Goal: Task Accomplishment & Management: Complete application form

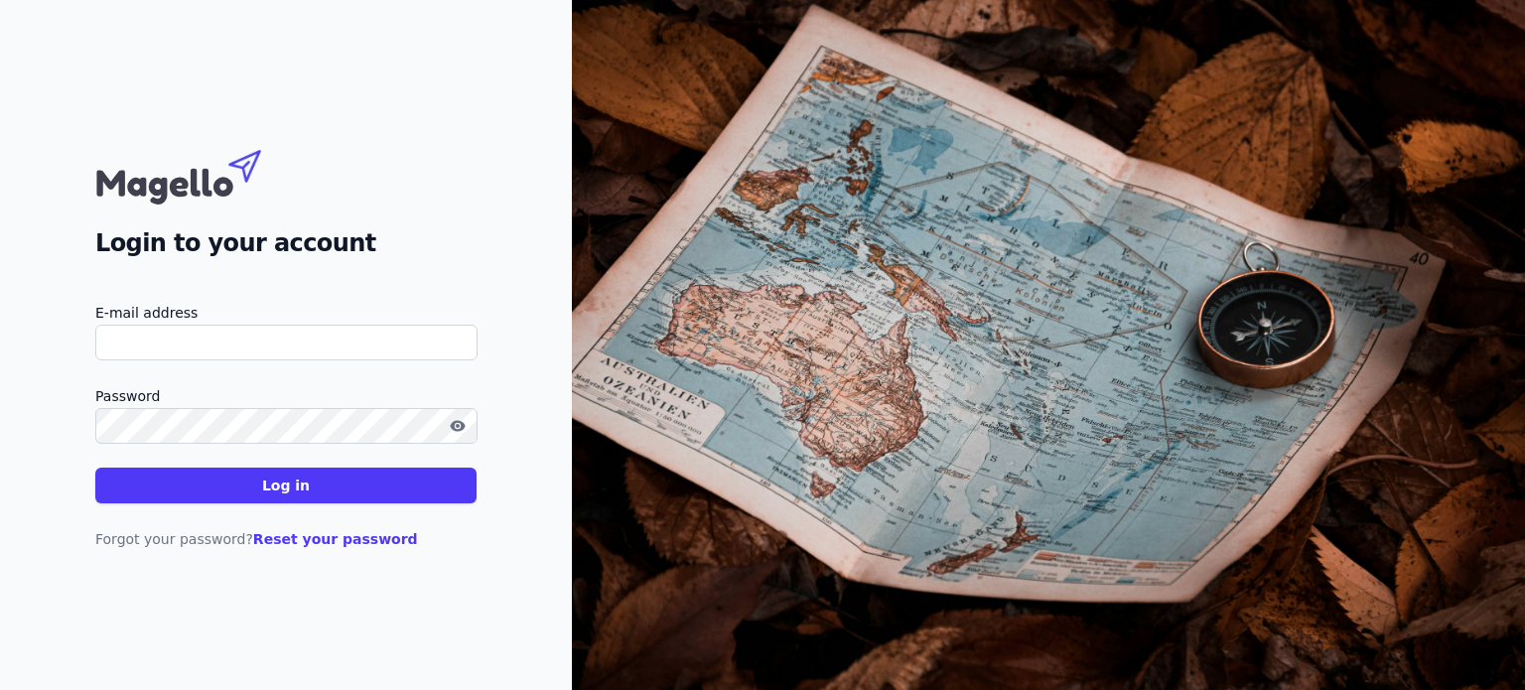
click at [254, 338] on input "E-mail address" at bounding box center [286, 343] width 382 height 36
type input "i"
type input "info@llcf.eu"
click at [464, 431] on icon "button" at bounding box center [458, 426] width 16 height 16
click at [271, 488] on font "Log in" at bounding box center [286, 485] width 48 height 16
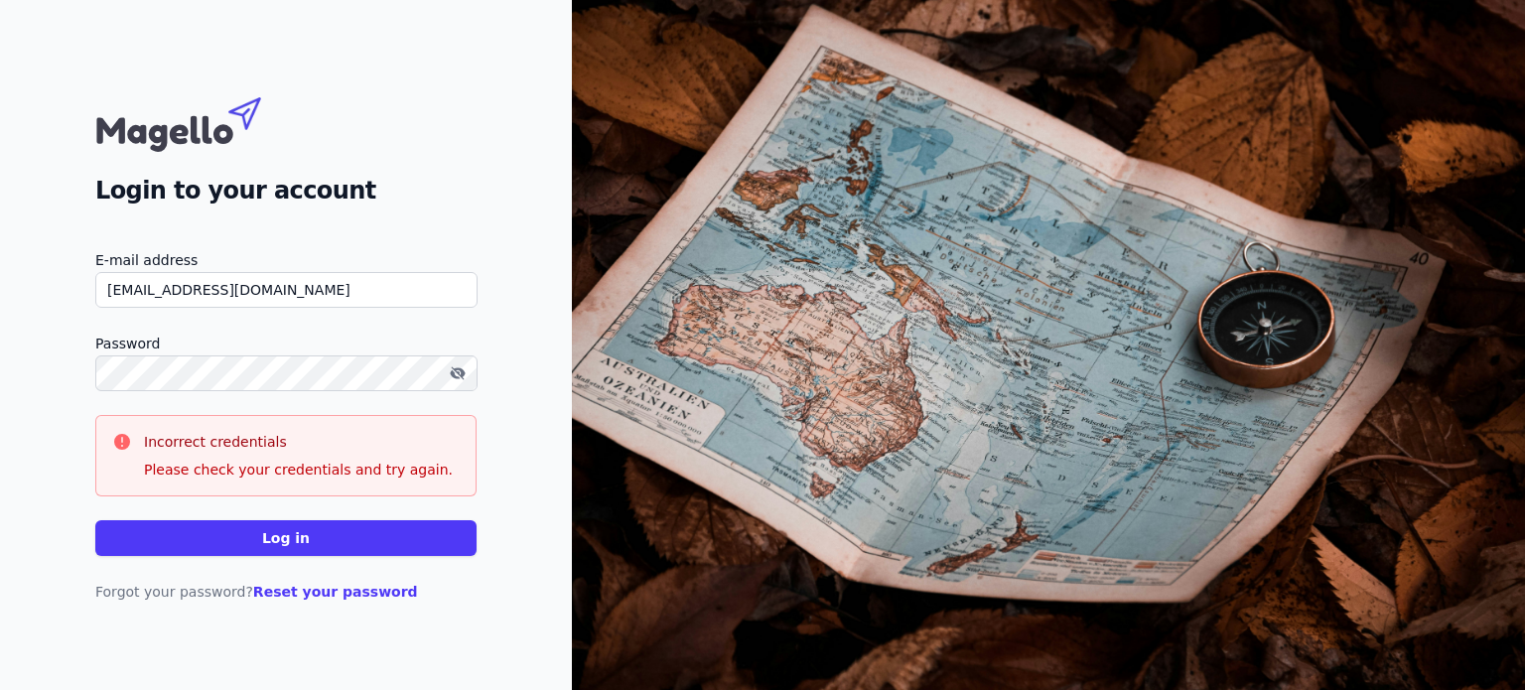
click at [312, 535] on button "Log in" at bounding box center [285, 538] width 381 height 36
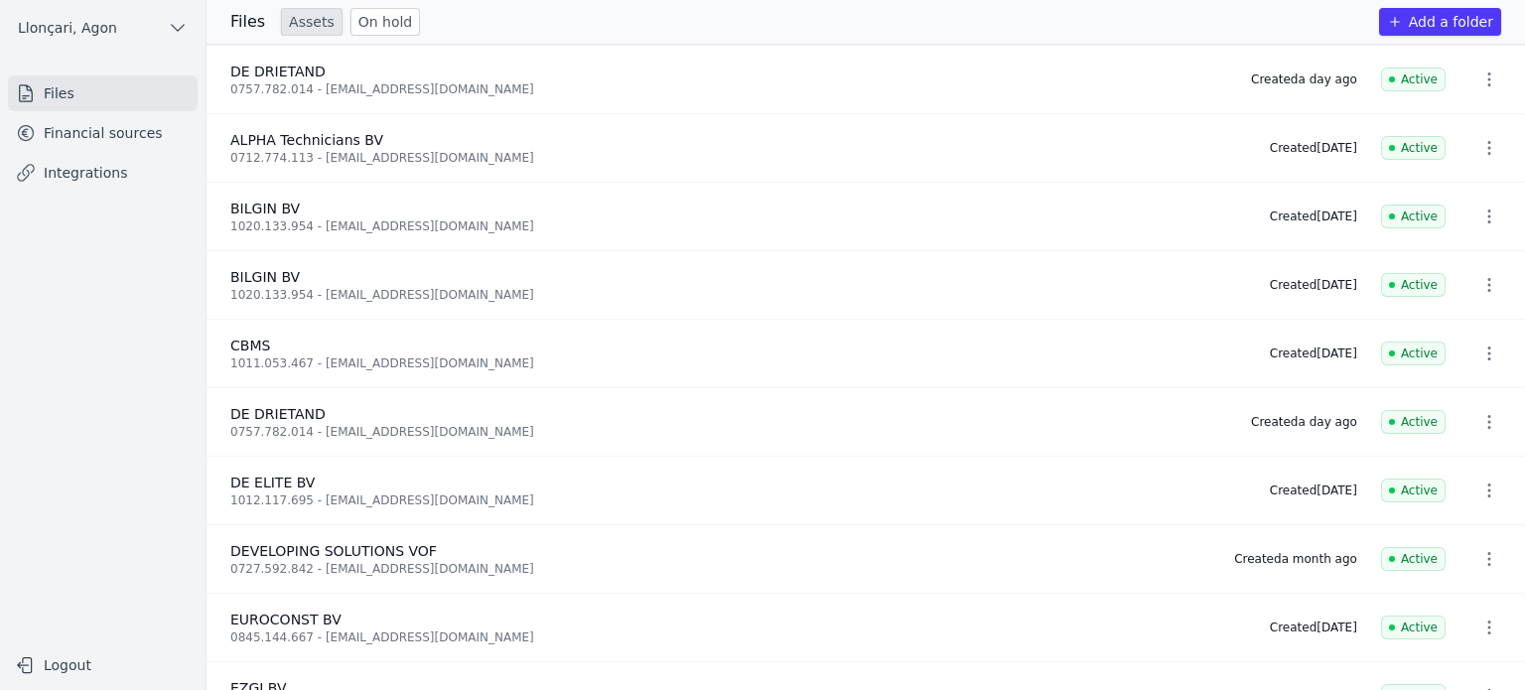
click at [69, 133] on font "Financial sources" at bounding box center [103, 133] width 119 height 16
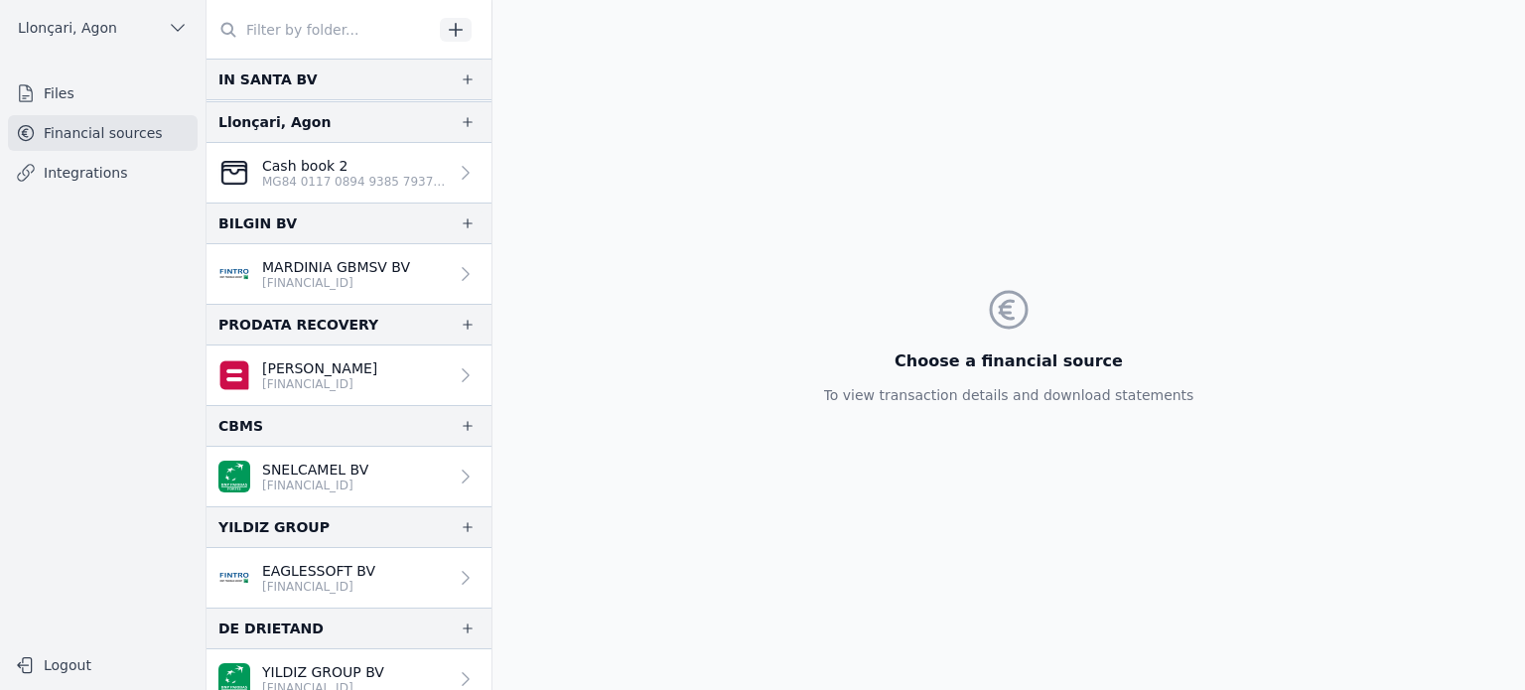
scroll to position [631, 0]
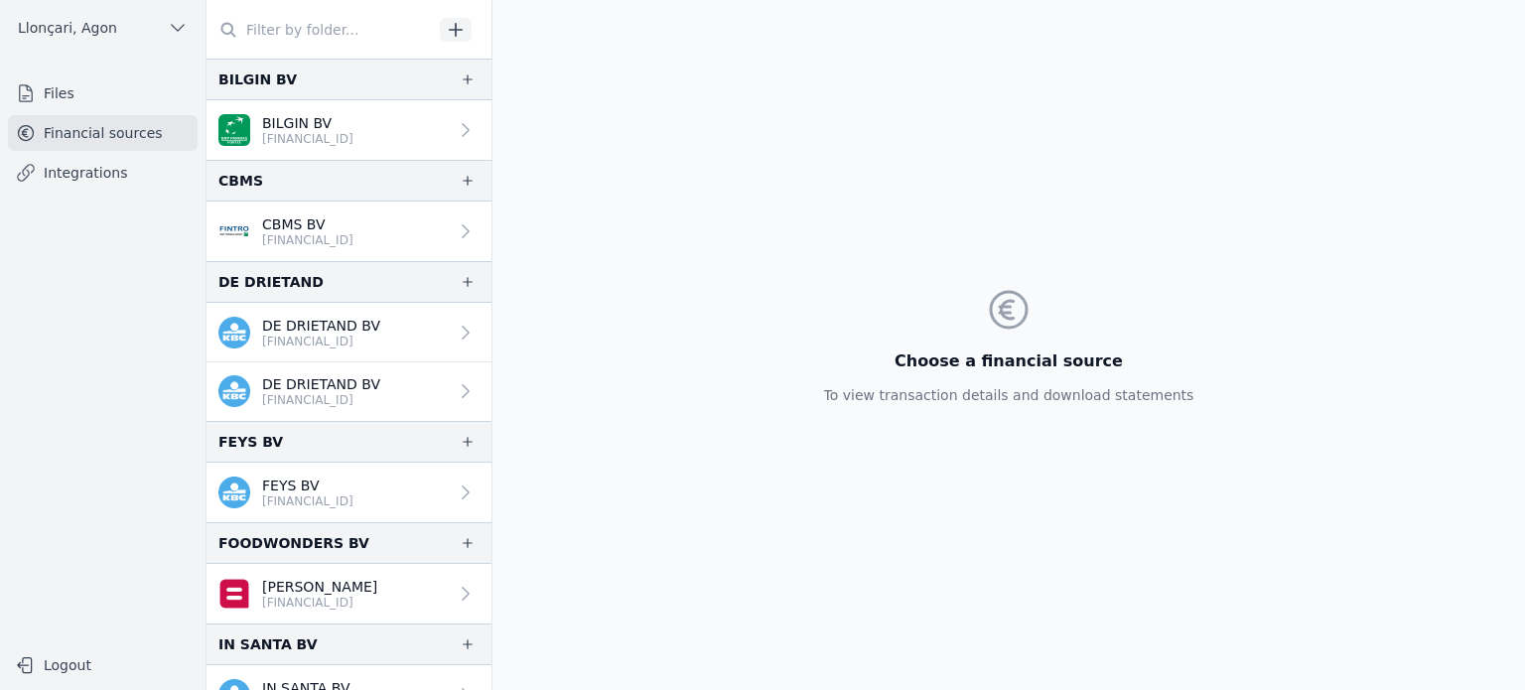
click at [59, 90] on font "Files" at bounding box center [59, 93] width 31 height 16
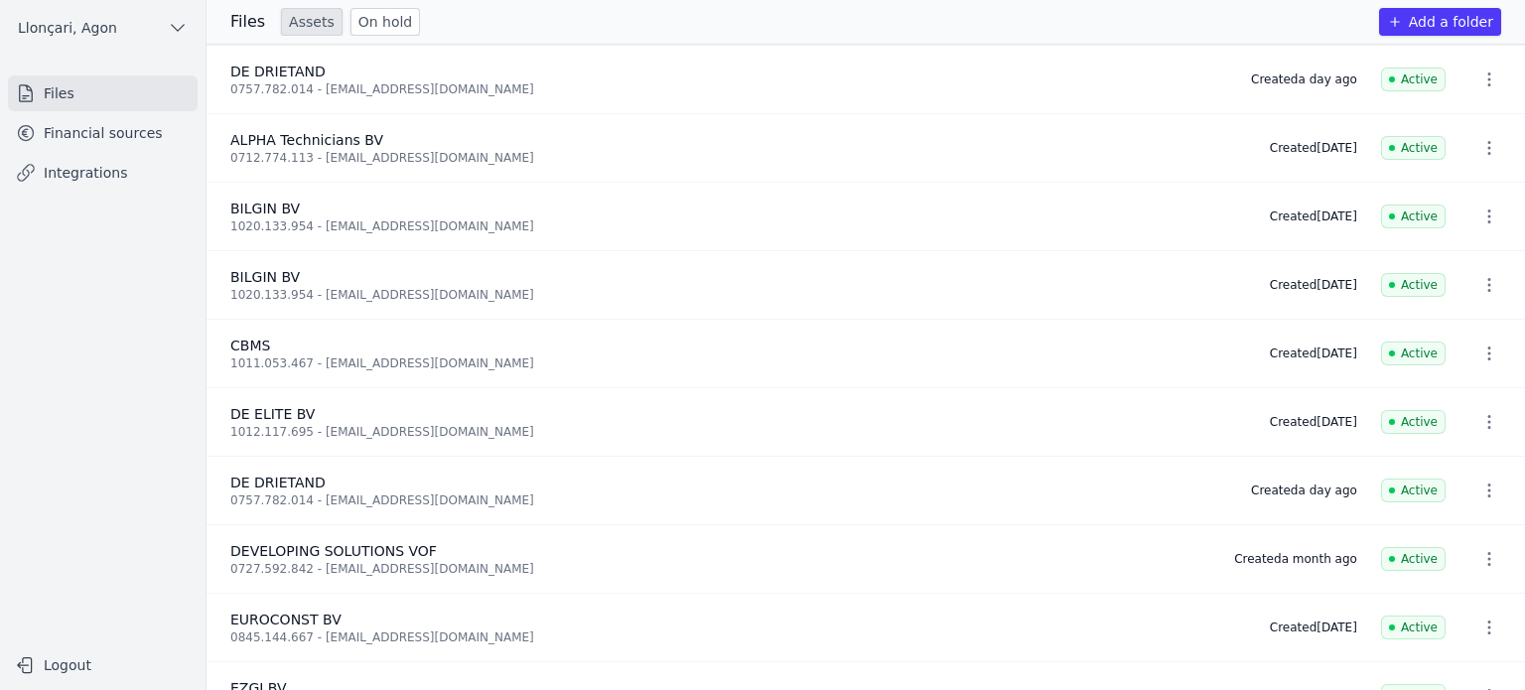
click at [1446, 21] on font "Add a folder" at bounding box center [1451, 22] width 84 height 16
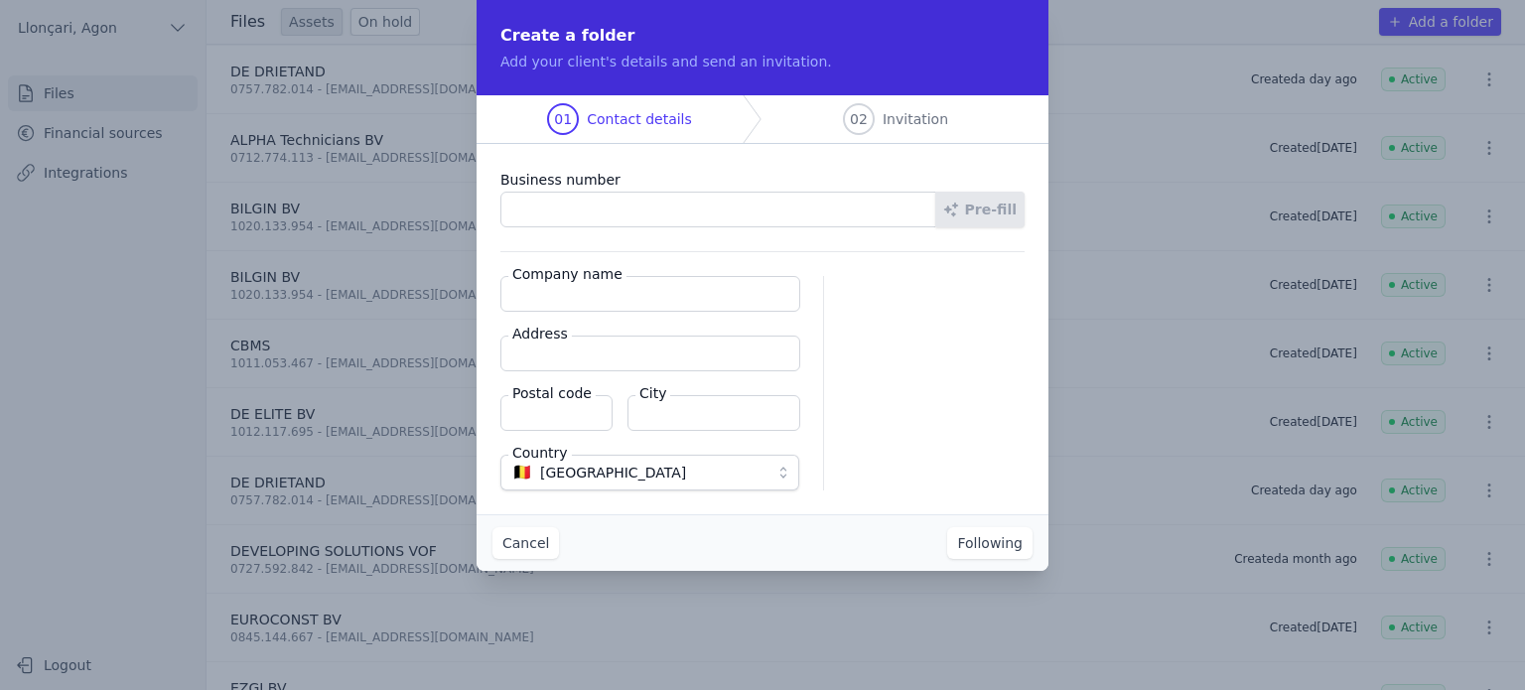
click at [572, 198] on input "Business number" at bounding box center [718, 210] width 436 height 36
paste input "1023.800.950"
type input "1023.800.950"
click at [577, 300] on input "Company name" at bounding box center [650, 294] width 300 height 36
paste input "SRCL"
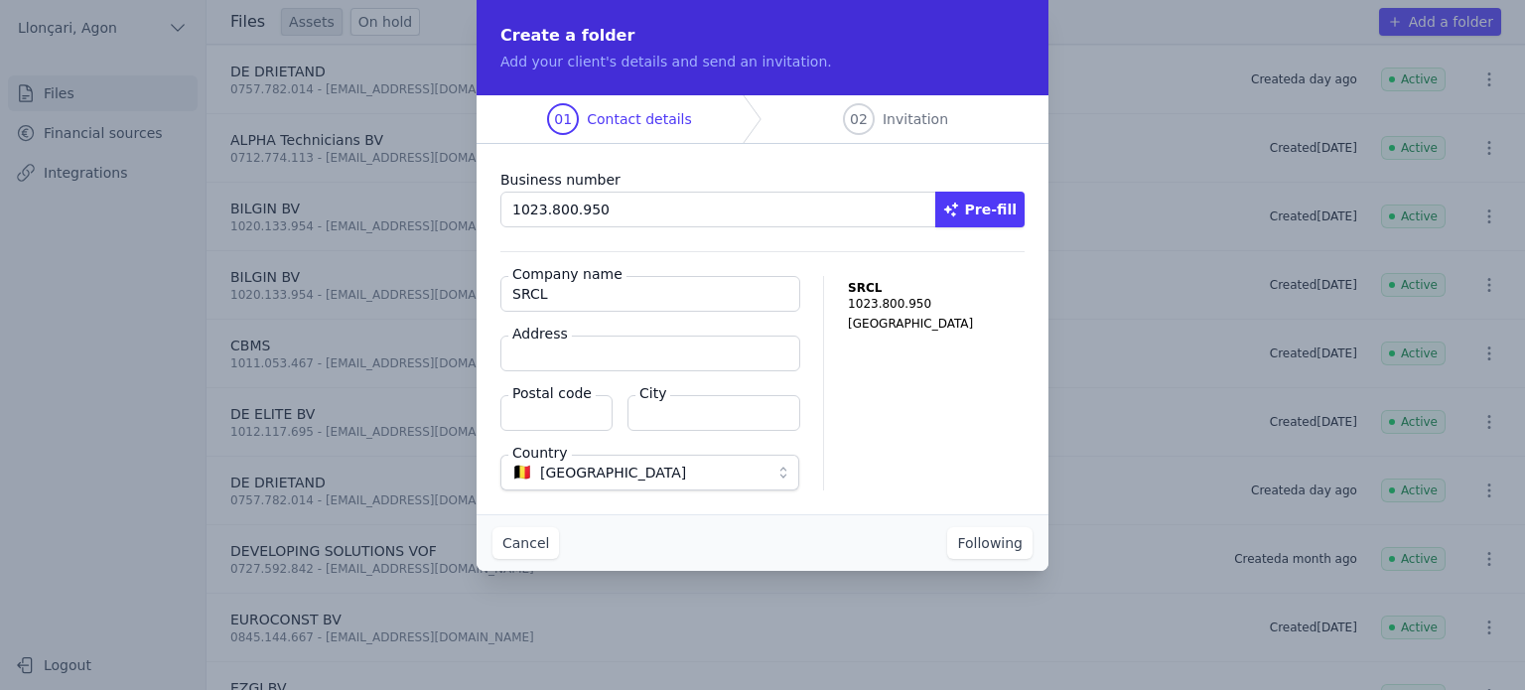
type input "SRCL"
click at [561, 352] on input "Address" at bounding box center [650, 354] width 300 height 36
click at [594, 352] on input "Address" at bounding box center [650, 354] width 300 height 36
paste input "Kerkhofstraat 649"
type input "Kerkhofstraat 649"
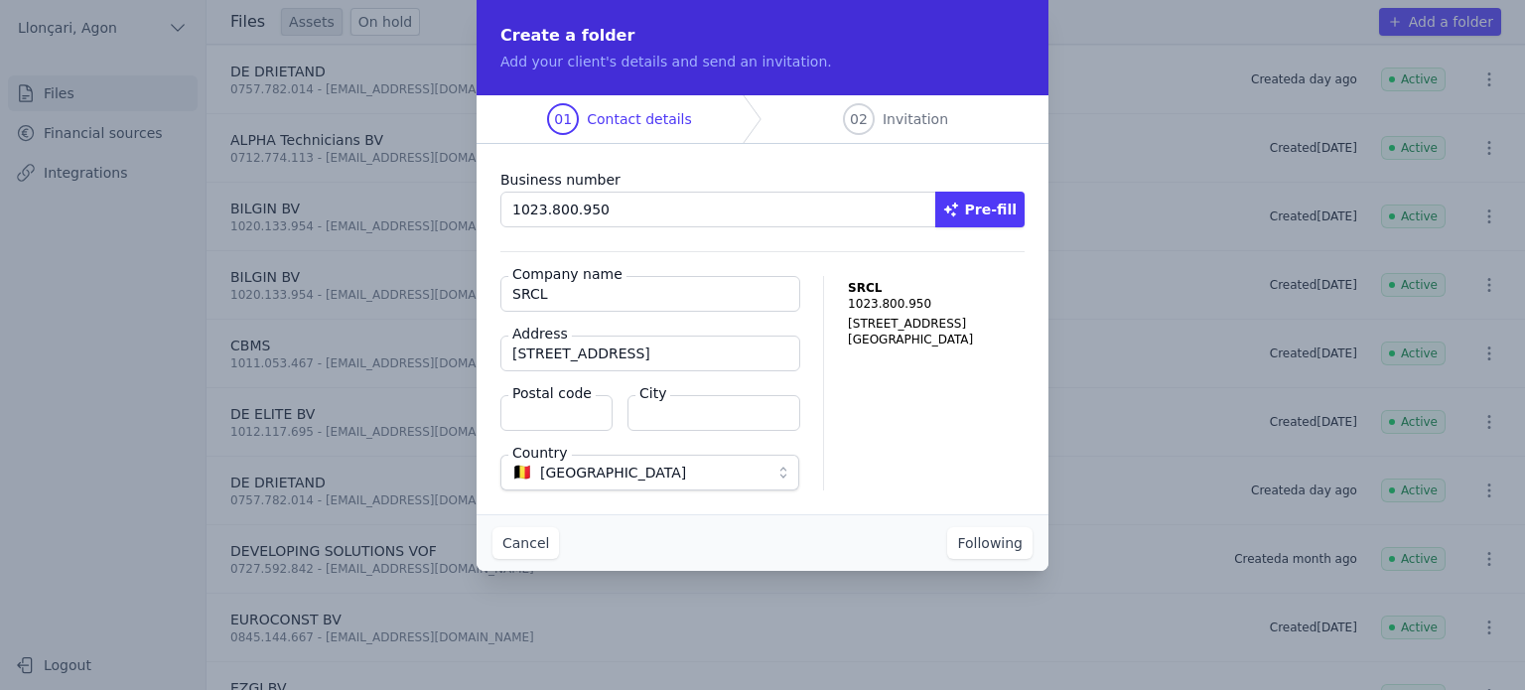
type input "2850"
type input "Boom"
type input "Kerkhofstraat 649"
click at [915, 435] on div "SRCL 1023.800.950 Kerkhofstraat 649 2850 Boom Belgium" at bounding box center [936, 383] width 177 height 214
click at [995, 543] on font "Following" at bounding box center [990, 543] width 66 height 16
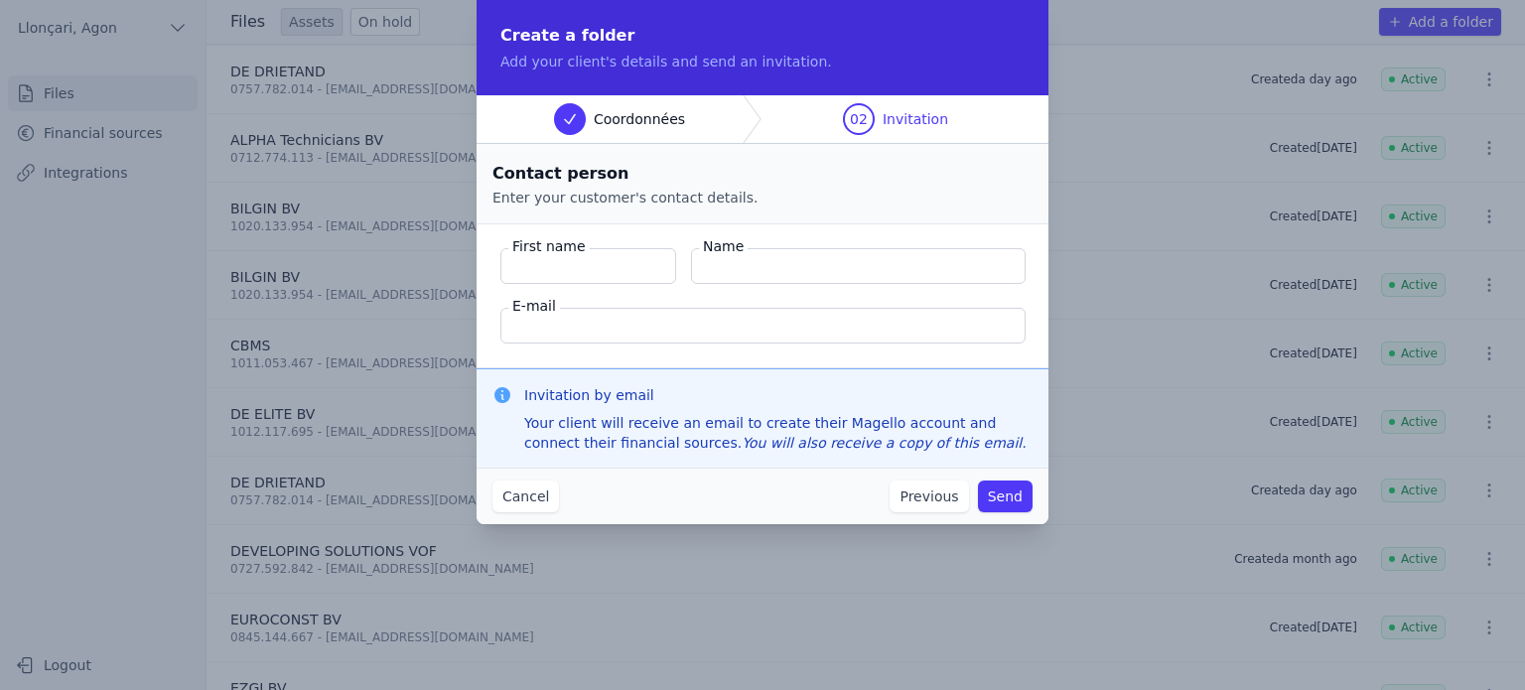
click at [618, 262] on input "First name" at bounding box center [588, 266] width 176 height 36
paste input "Sariçali"
type input "Sariçali"
click at [784, 264] on input "Name" at bounding box center [858, 266] width 335 height 36
paste input "Meriç"
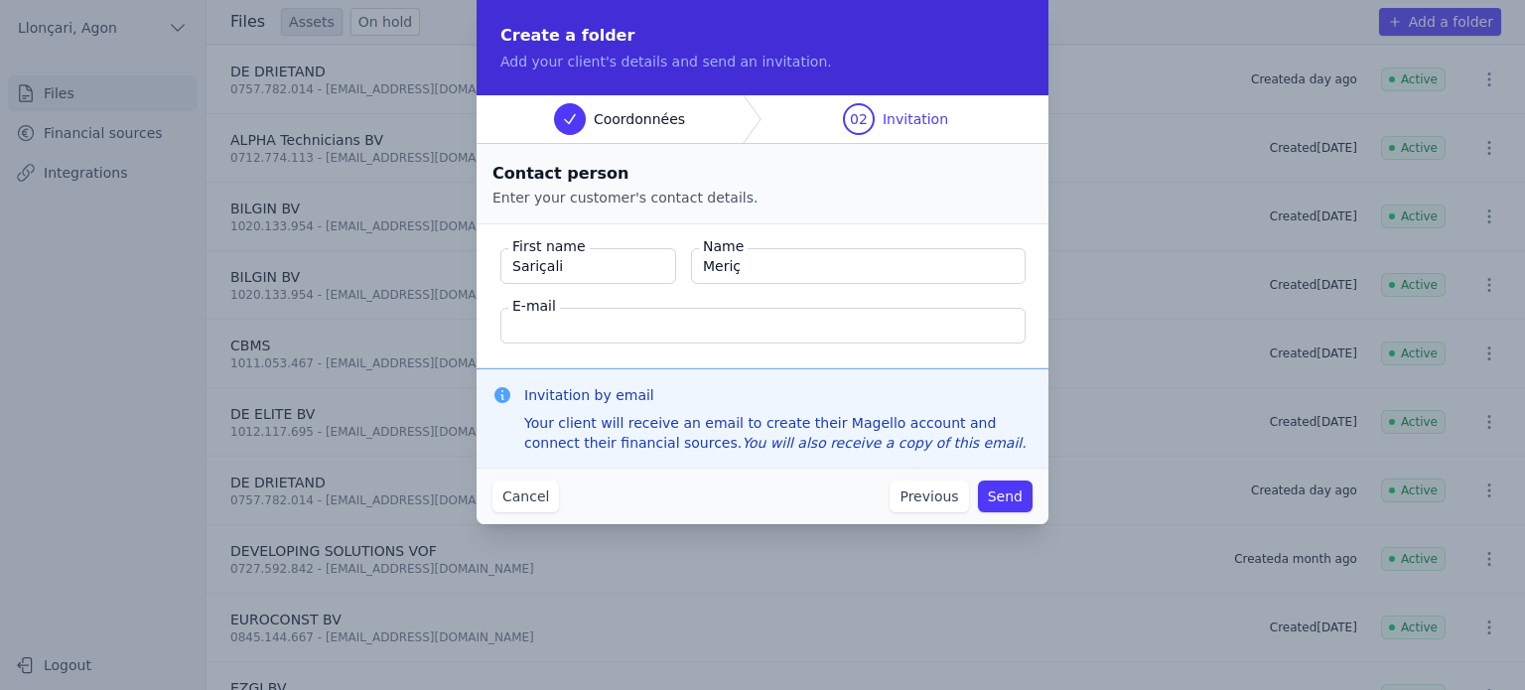
type input "Meriç"
click at [525, 327] on input "E-mail" at bounding box center [762, 326] width 525 height 36
paste input "saricalimeric@gmail.com"
type input "saricalimeric@gmail.com"
click at [1008, 501] on font "Send" at bounding box center [1005, 496] width 35 height 16
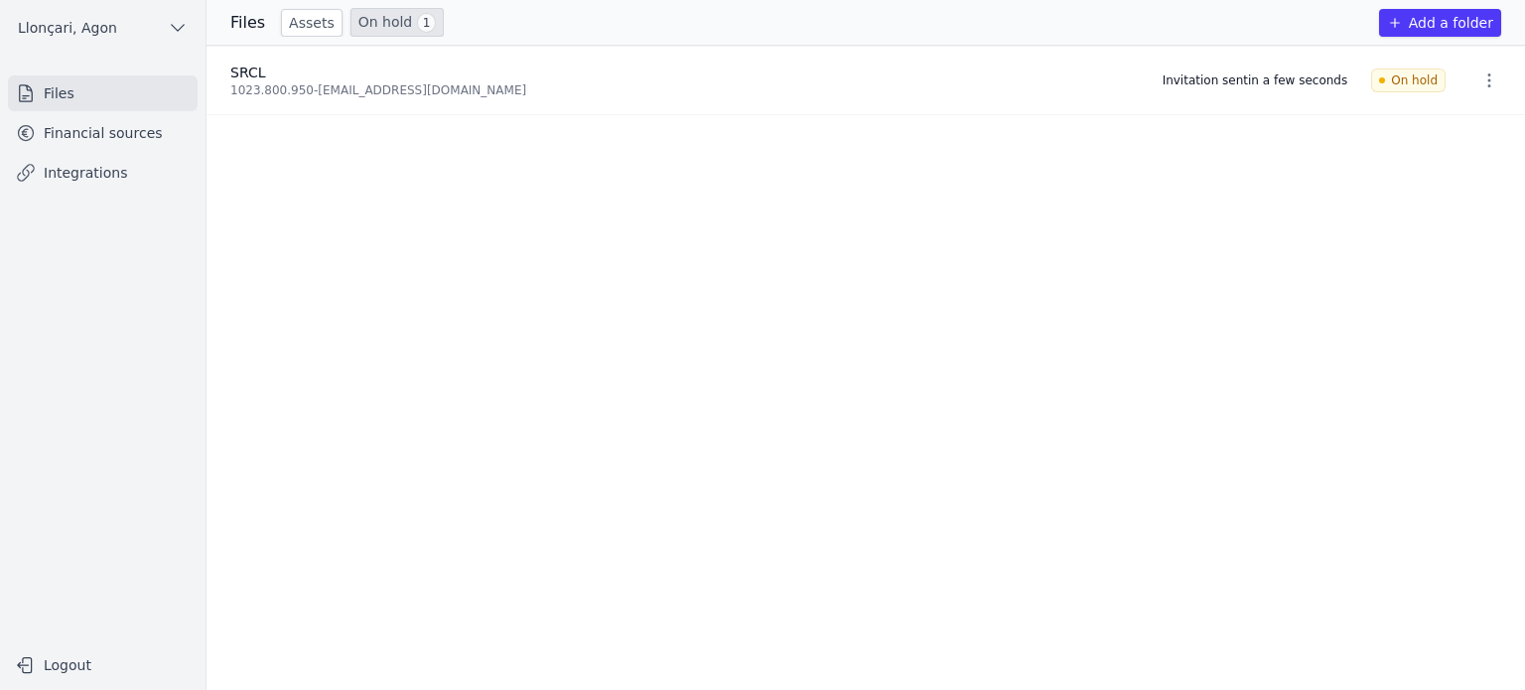
click at [117, 129] on font "Financial sources" at bounding box center [103, 133] width 119 height 16
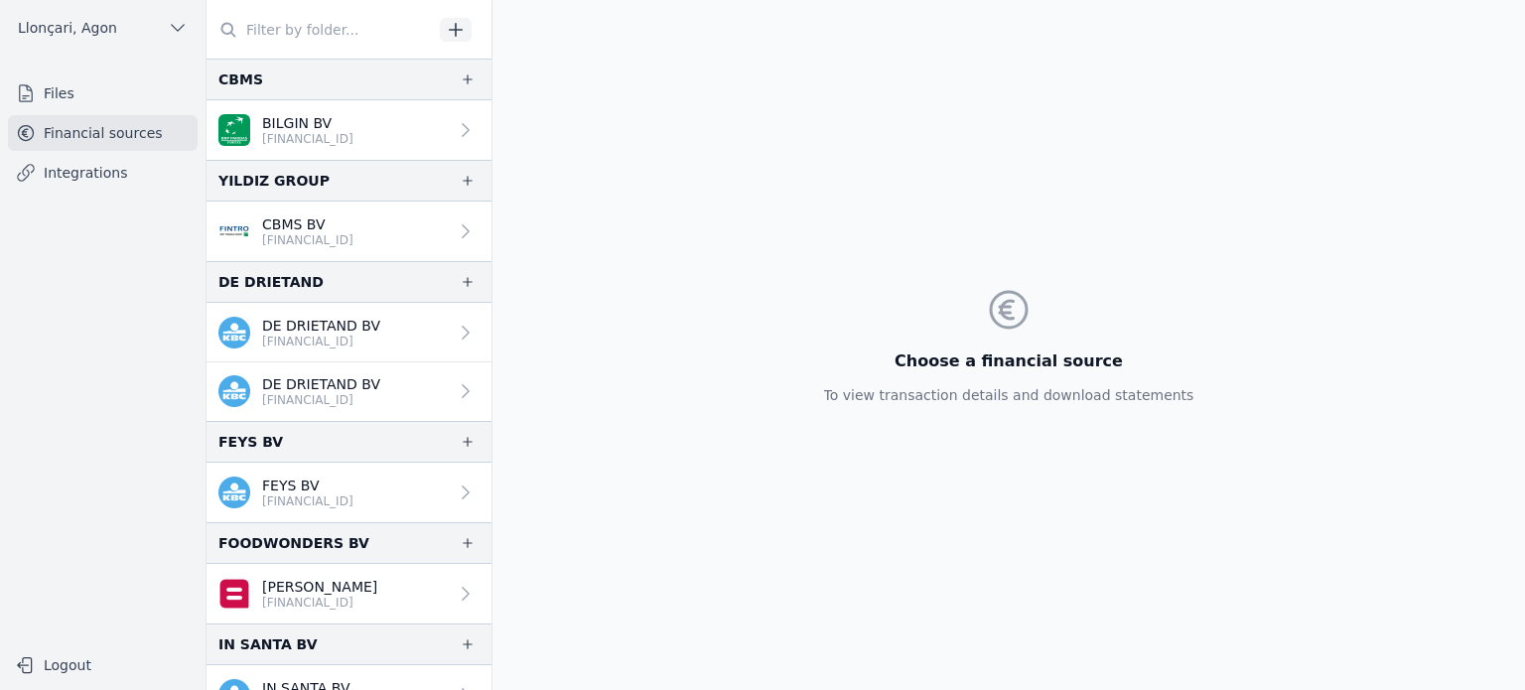
click at [68, 133] on font "Financial sources" at bounding box center [103, 133] width 119 height 16
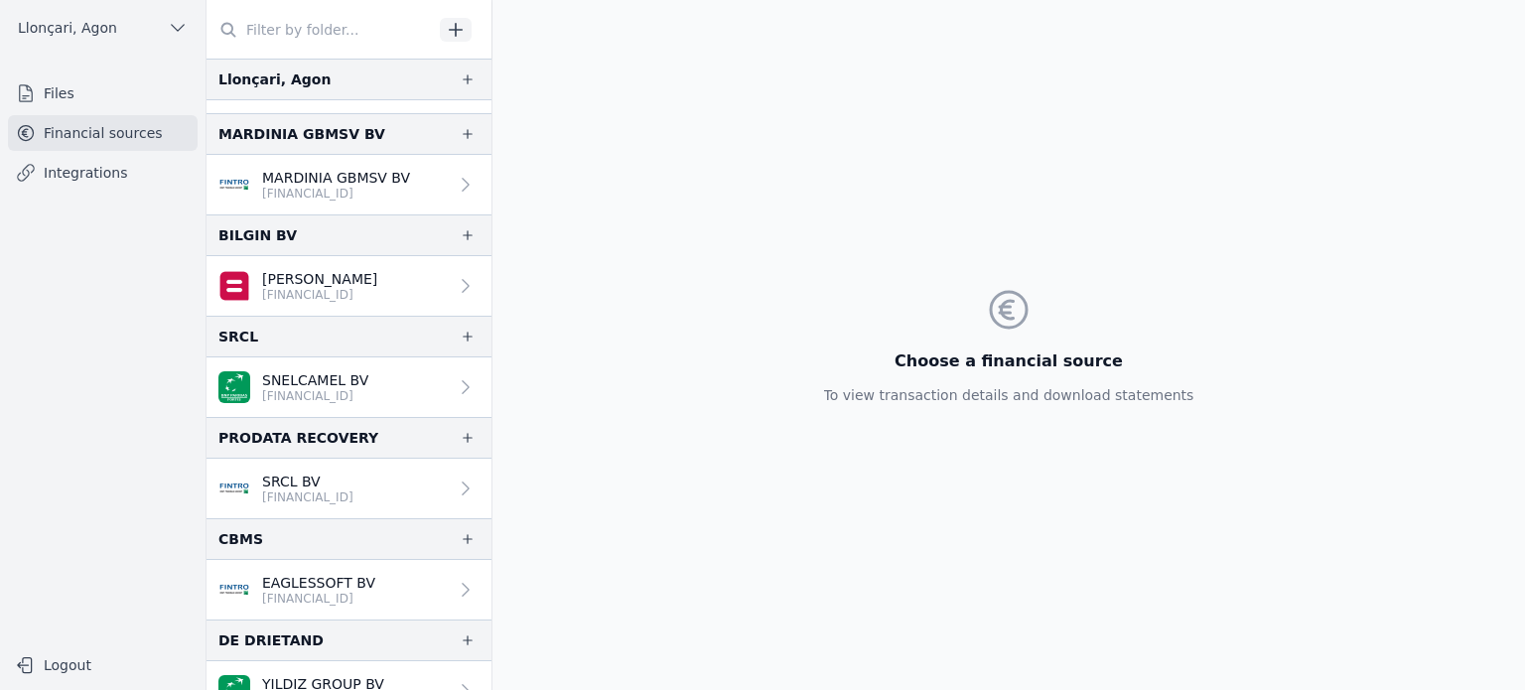
scroll to position [732, 0]
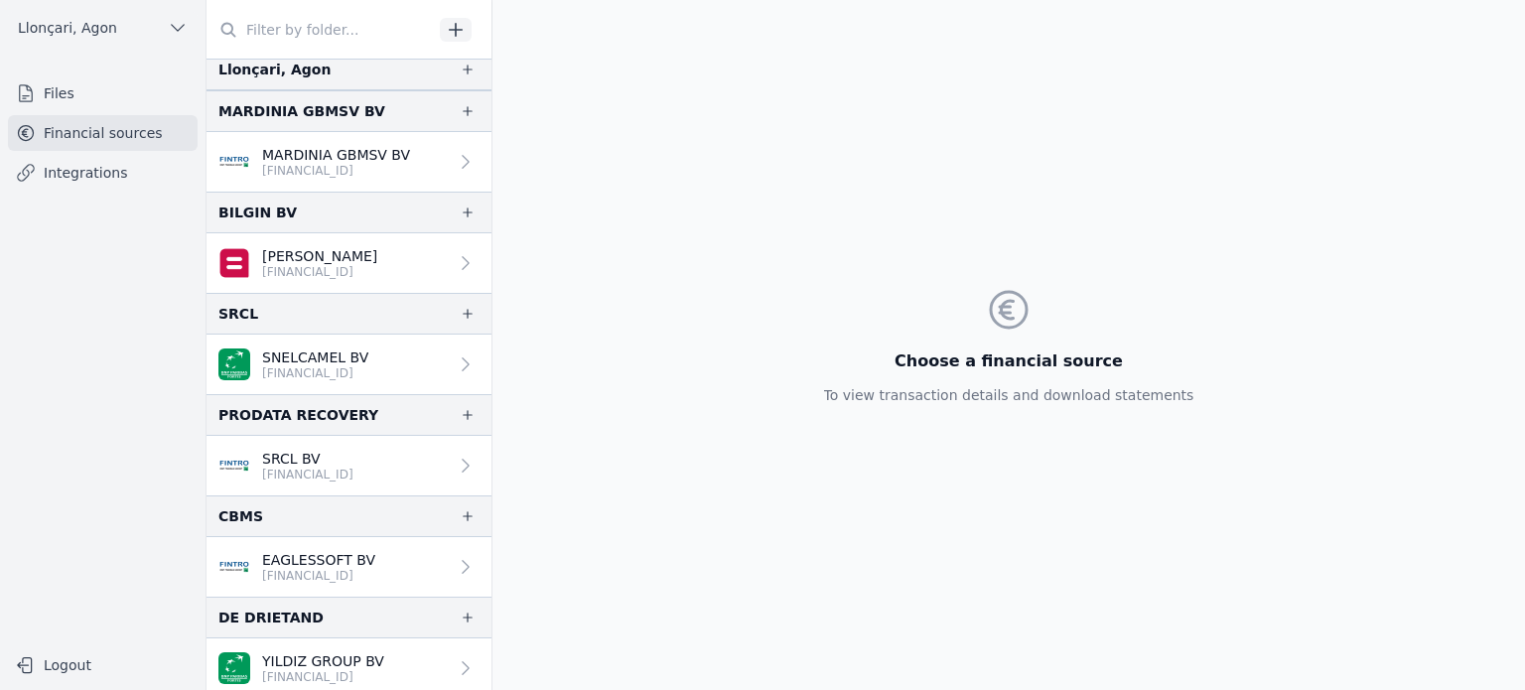
click at [13, 365] on div "Llonçari, Agon Files Financial sources Integrations Logout" at bounding box center [103, 345] width 206 height 690
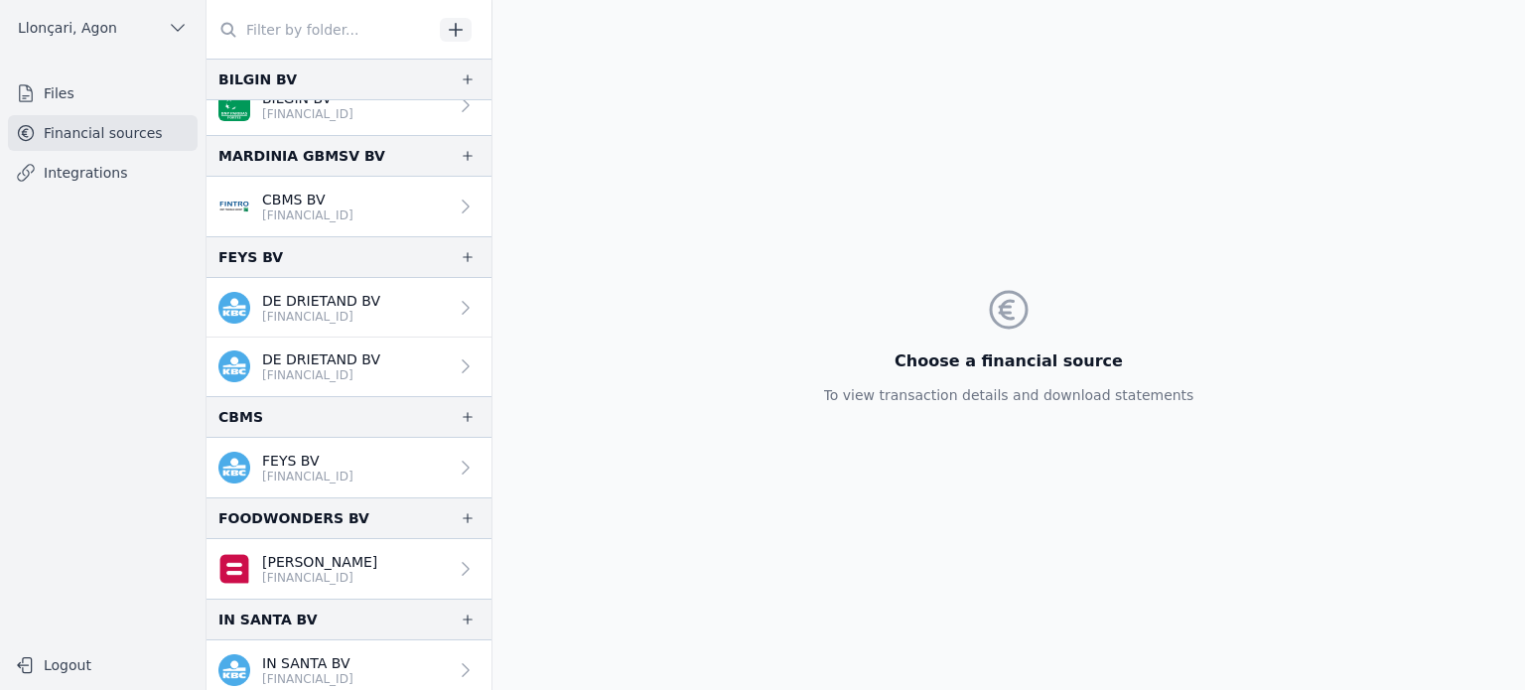
scroll to position [0, 0]
